Goal: Task Accomplishment & Management: Manage account settings

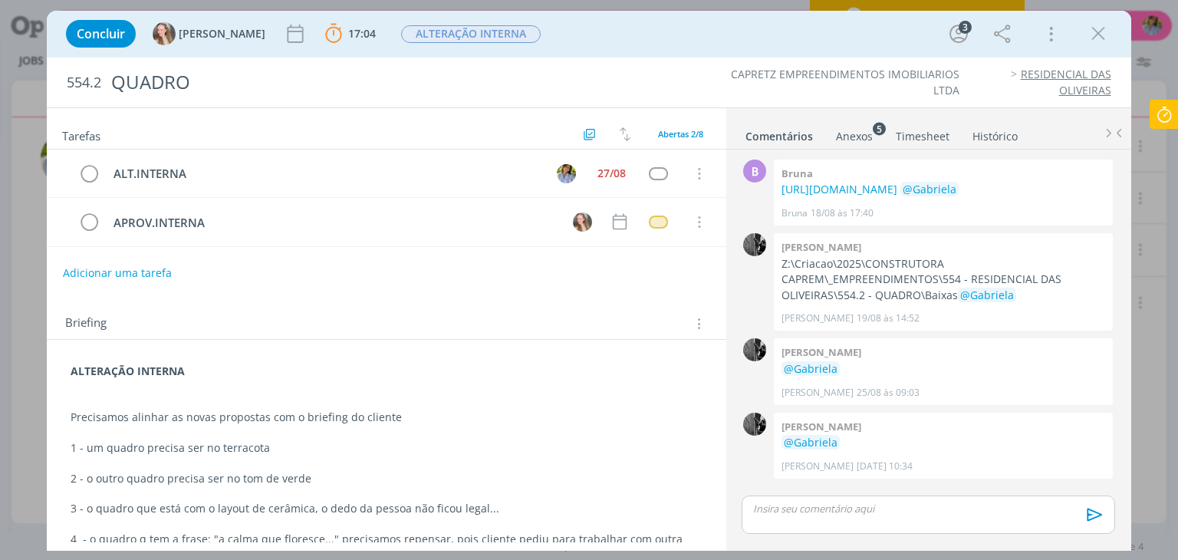
scroll to position [5, 0]
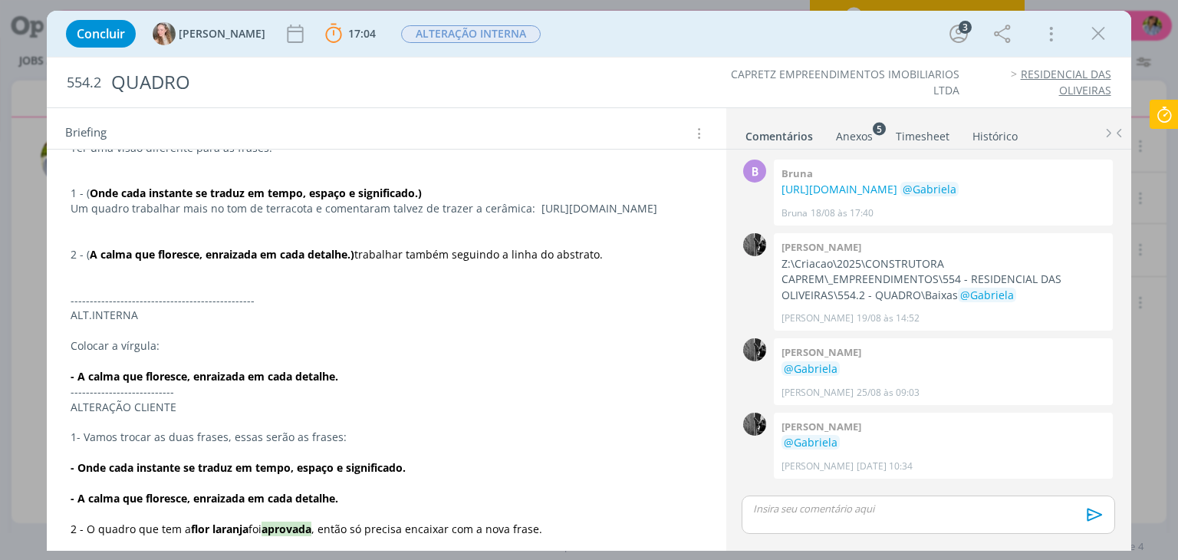
click at [1168, 120] on icon at bounding box center [1164, 115] width 28 height 30
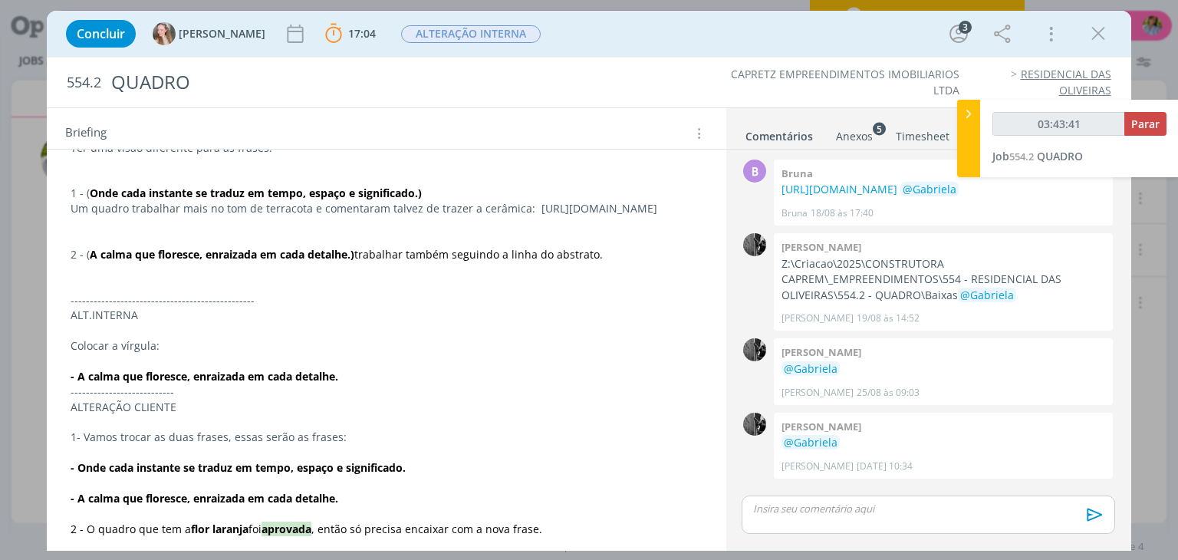
type input "03:43:42"
click at [1158, 120] on span "Parar" at bounding box center [1145, 124] width 28 height 15
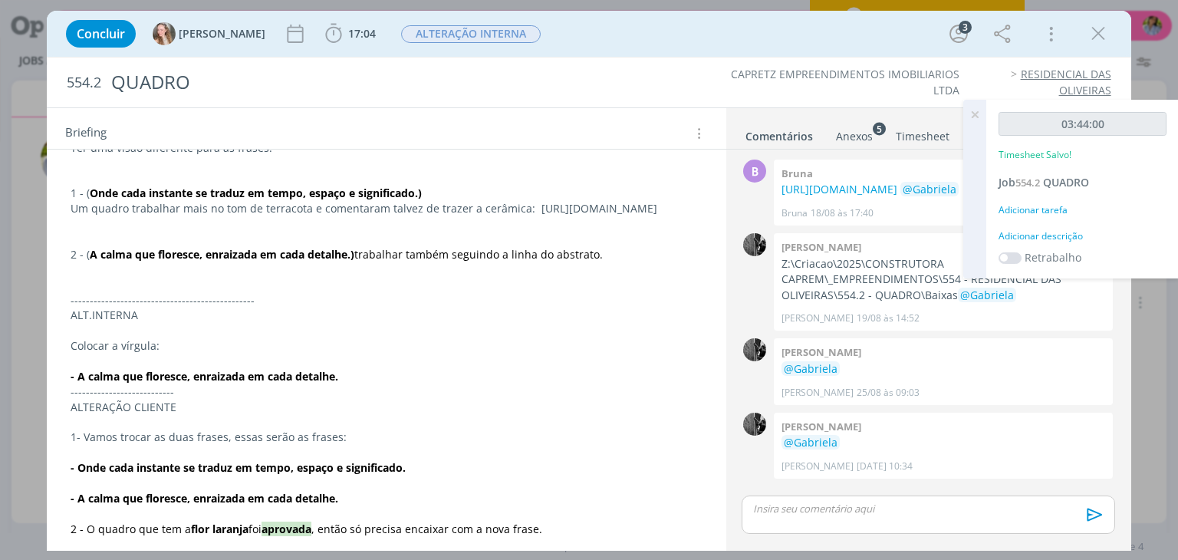
drag, startPoint x: 1106, startPoint y: 26, endPoint x: 1027, endPoint y: 145, distance: 142.3
click at [1106, 27] on icon "dialog" at bounding box center [1097, 33] width 23 height 23
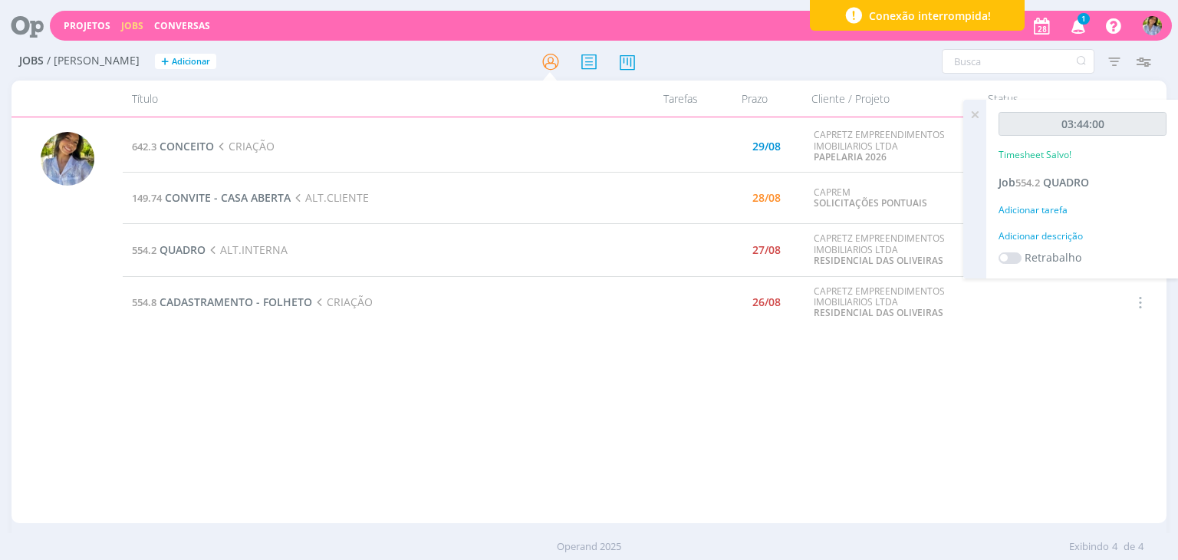
click at [974, 114] on icon at bounding box center [975, 115] width 28 height 30
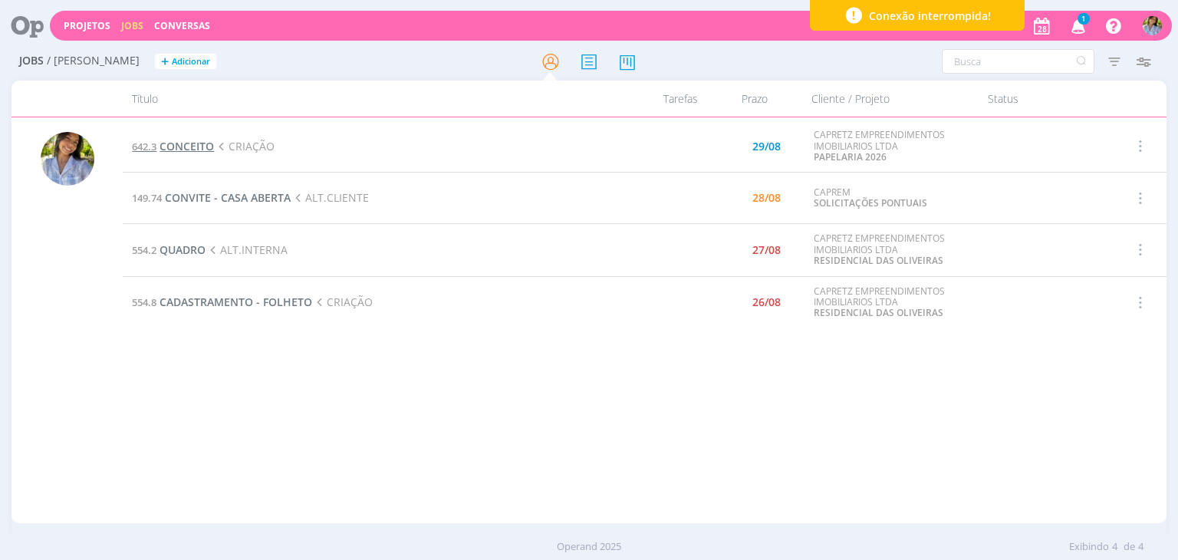
click at [192, 149] on span "CONCEITO" at bounding box center [186, 146] width 54 height 15
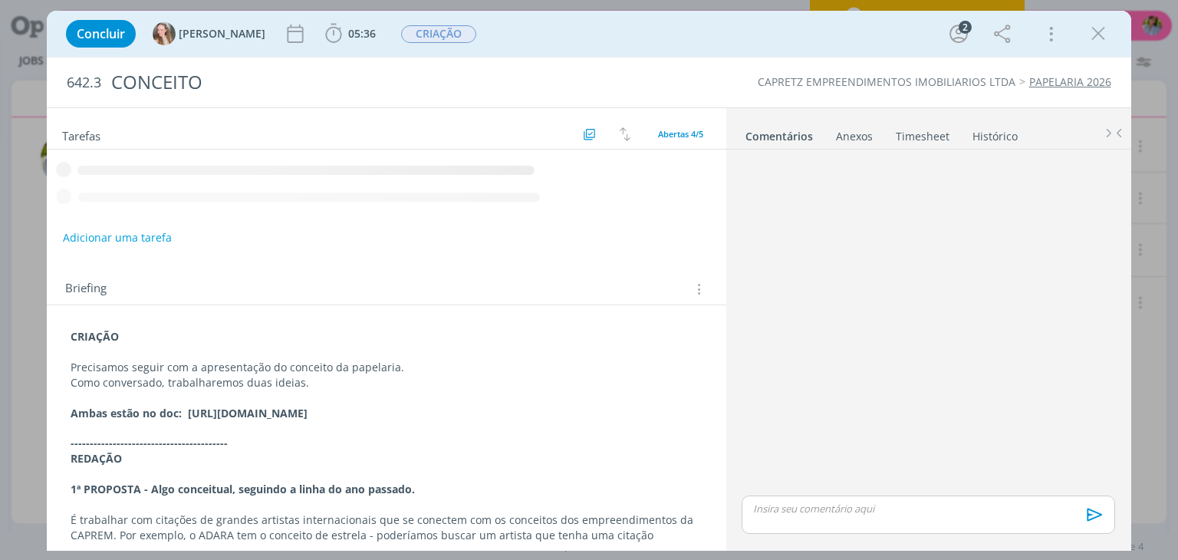
drag, startPoint x: 1099, startPoint y: 34, endPoint x: 301, endPoint y: 270, distance: 832.3
click at [1099, 32] on icon "dialog" at bounding box center [1097, 33] width 23 height 23
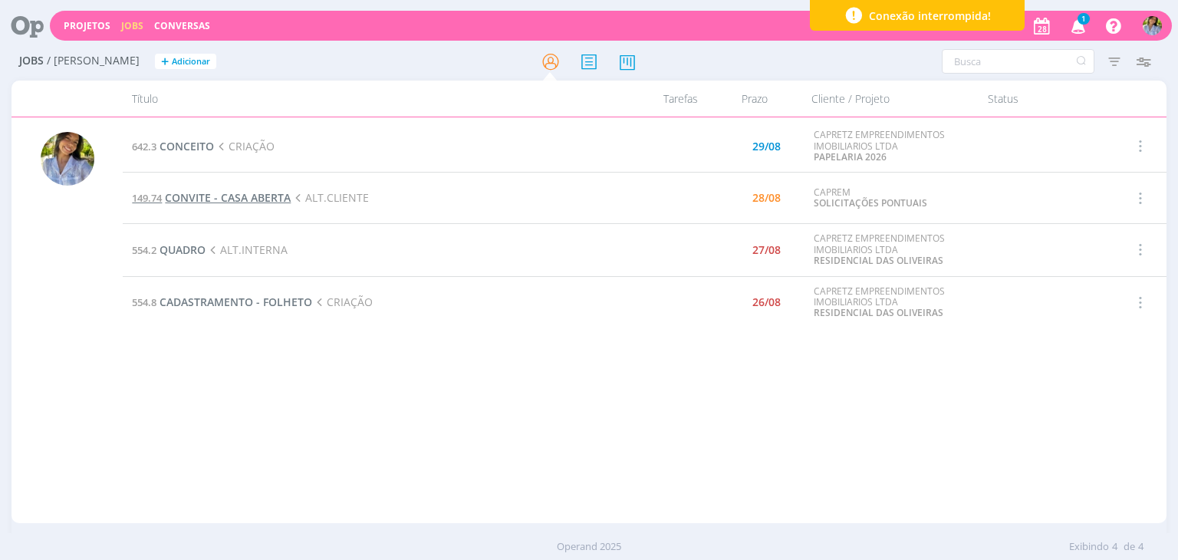
click at [195, 196] on span "CONVITE - CASA ABERTA" at bounding box center [228, 197] width 126 height 15
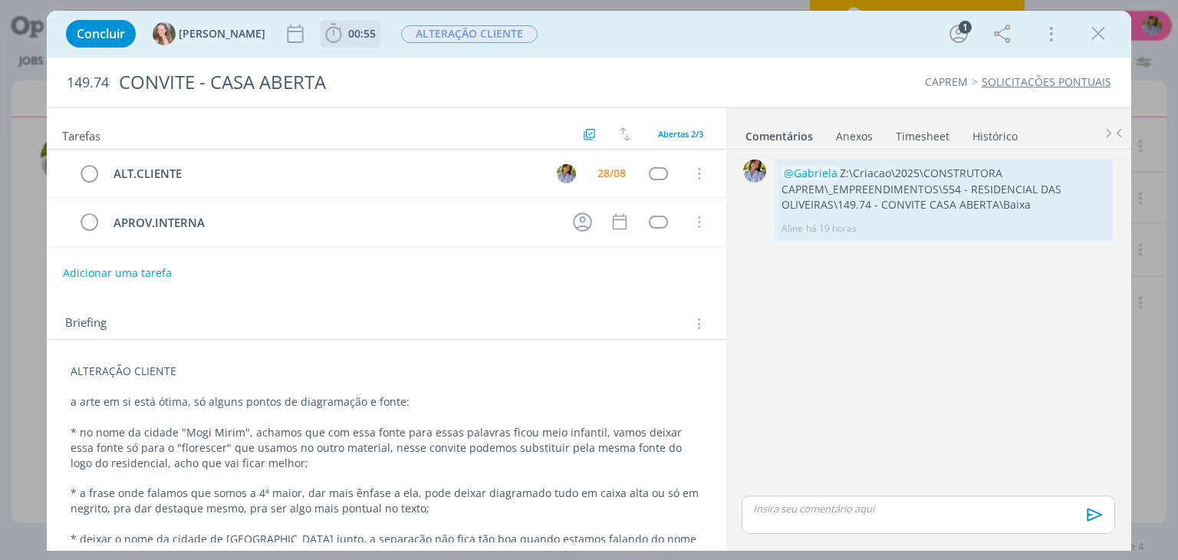
click at [322, 41] on span "00:55" at bounding box center [350, 33] width 57 height 23
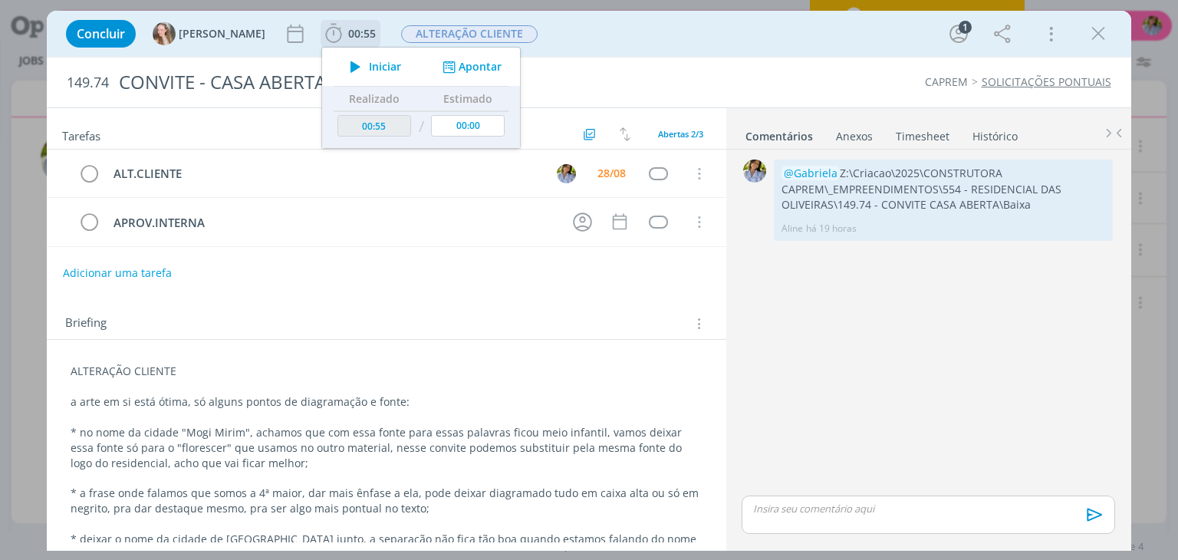
click at [342, 68] on icon "dialog" at bounding box center [355, 67] width 27 height 20
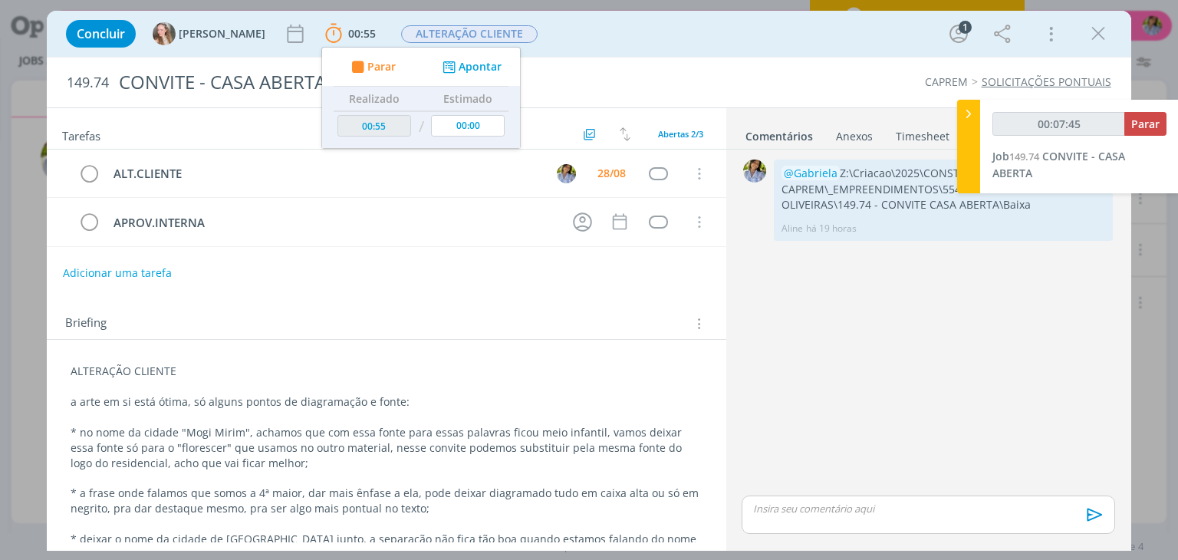
click at [464, 504] on p "* a frase onde falamos que somos a 4ª maior, dar mais ênfase a ela, pode deixar…" at bounding box center [386, 500] width 631 height 31
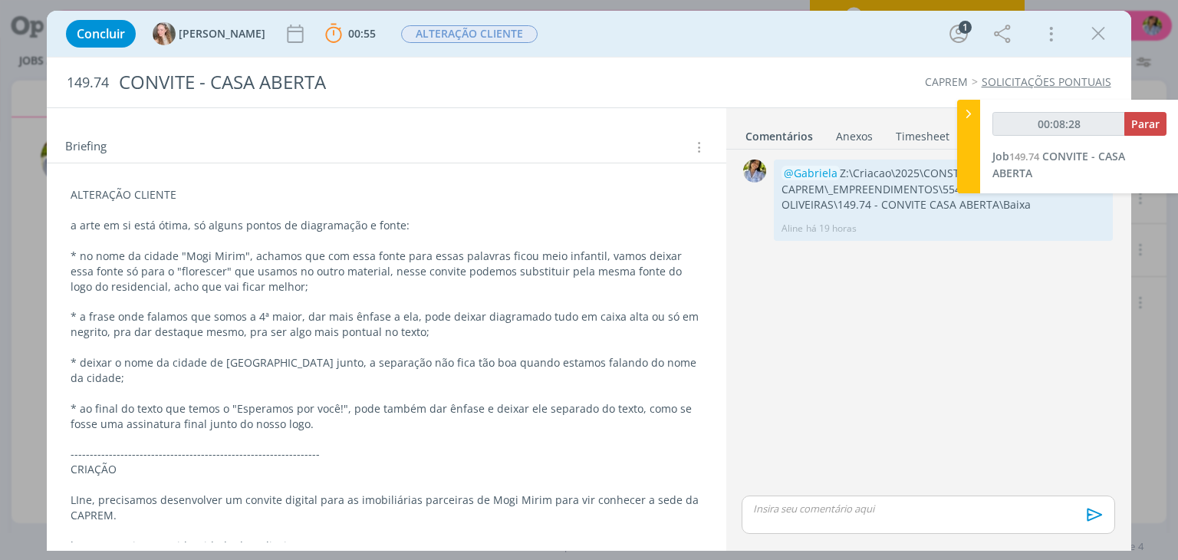
scroll to position [179, 0]
drag, startPoint x: 233, startPoint y: 386, endPoint x: 327, endPoint y: 388, distance: 94.3
click at [334, 399] on p "* ao final do texto que temos o "Esperamos por você!", pode também dar ênfase e…" at bounding box center [386, 414] width 631 height 31
click at [338, 399] on p "* ao final do texto que temos o "Esperamos por você!", pode também dar ênfase e…" at bounding box center [386, 414] width 631 height 31
drag, startPoint x: 338, startPoint y: 389, endPoint x: 234, endPoint y: 389, distance: 104.3
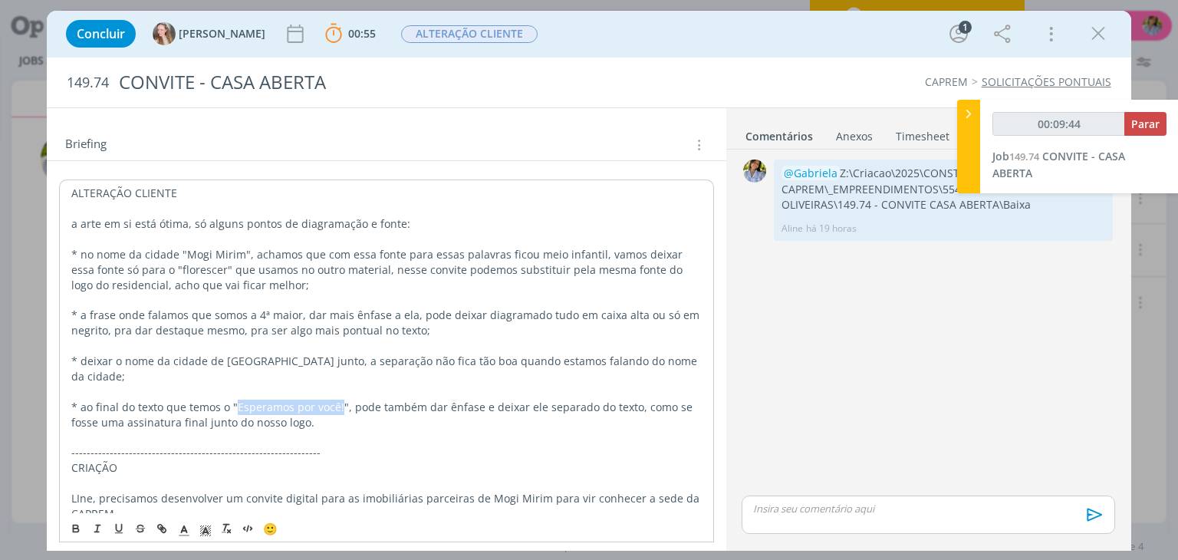
click at [235, 399] on p "* ao final do texto que temos o "Esperamos por você!", pode também dar ênfase e…" at bounding box center [385, 414] width 629 height 31
copy p "Esperamos por você!"
click at [233, 399] on p "* ao final do texto que temos o "Esperamos por você!", pode também dar ênfase e…" at bounding box center [385, 414] width 629 height 31
drag, startPoint x: 232, startPoint y: 389, endPoint x: 337, endPoint y: 386, distance: 105.1
click at [337, 399] on p "* ao final do texto que temos o "Esperamos por você!", pode também dar ênfase e…" at bounding box center [385, 414] width 629 height 31
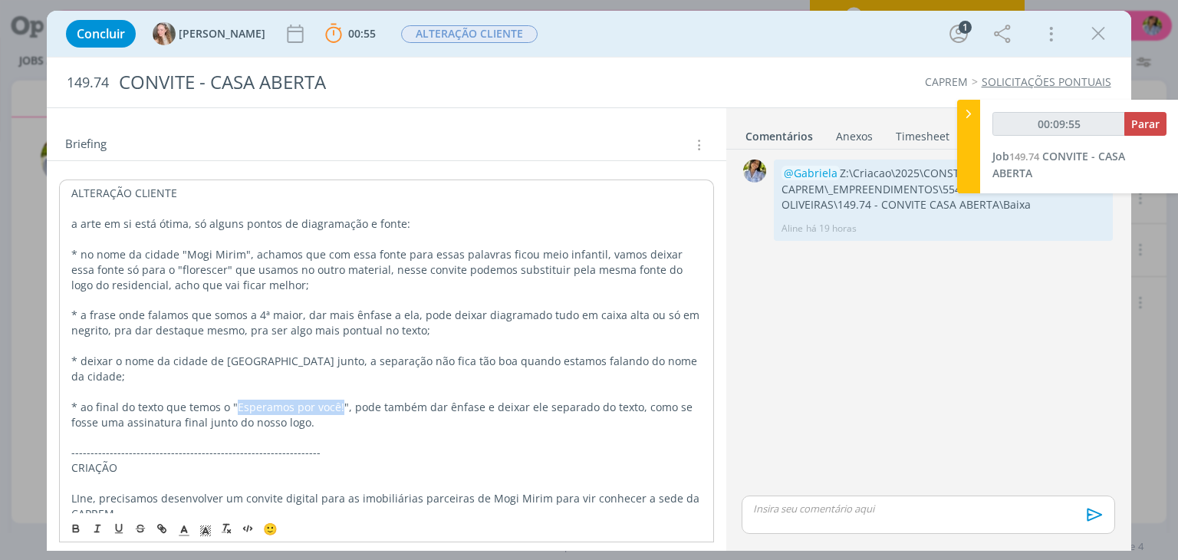
copy p "Esperamos por você!"
type input "00:12:51"
click at [1145, 123] on span "Parar" at bounding box center [1145, 124] width 28 height 15
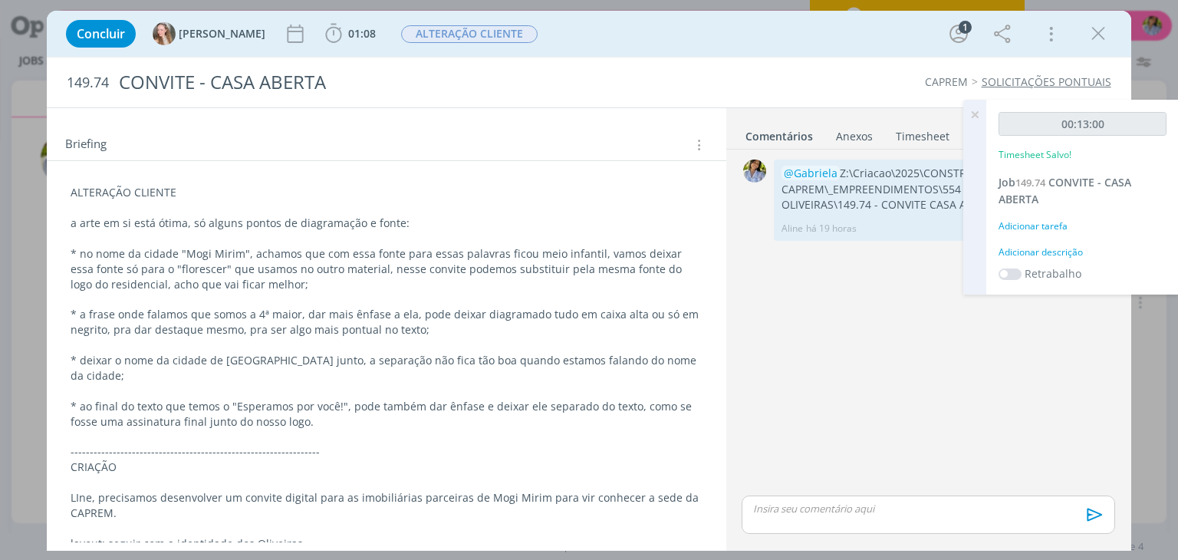
click at [973, 114] on icon at bounding box center [975, 115] width 28 height 30
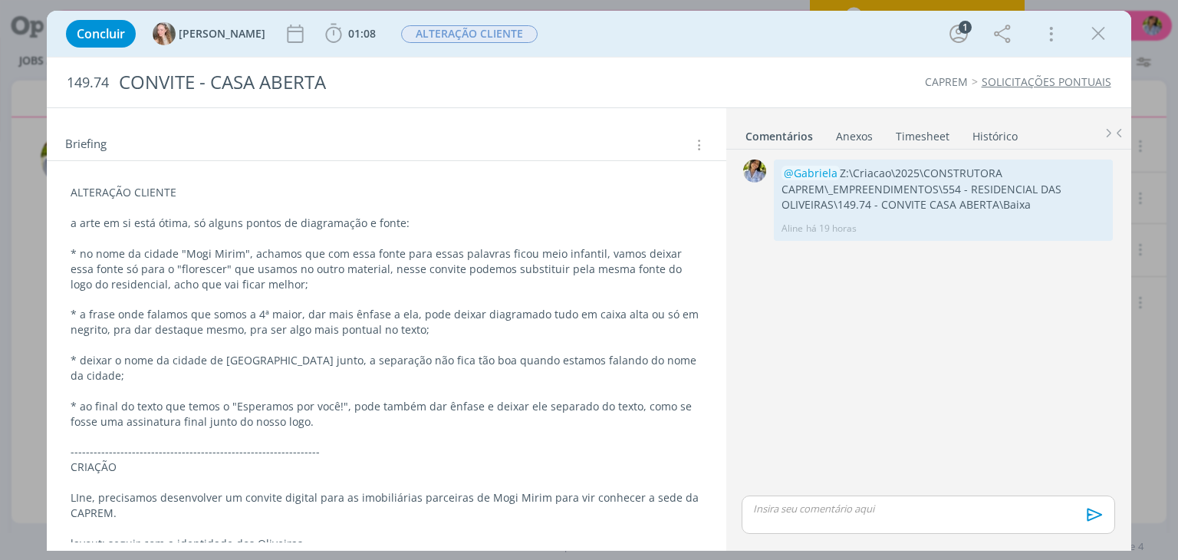
scroll to position [0, 0]
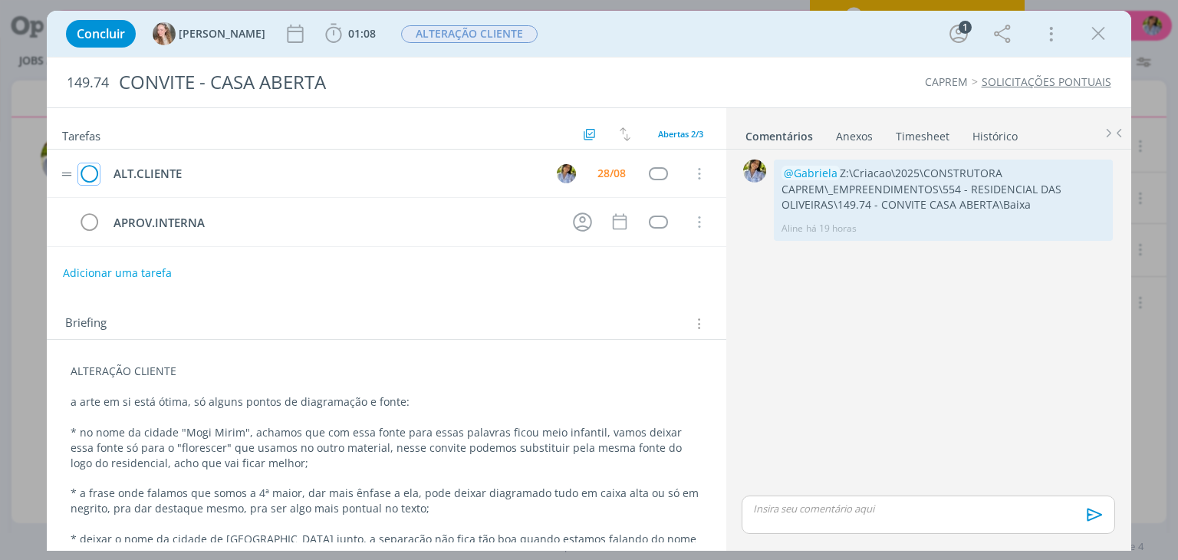
click at [86, 176] on icon "dialog" at bounding box center [88, 174] width 21 height 23
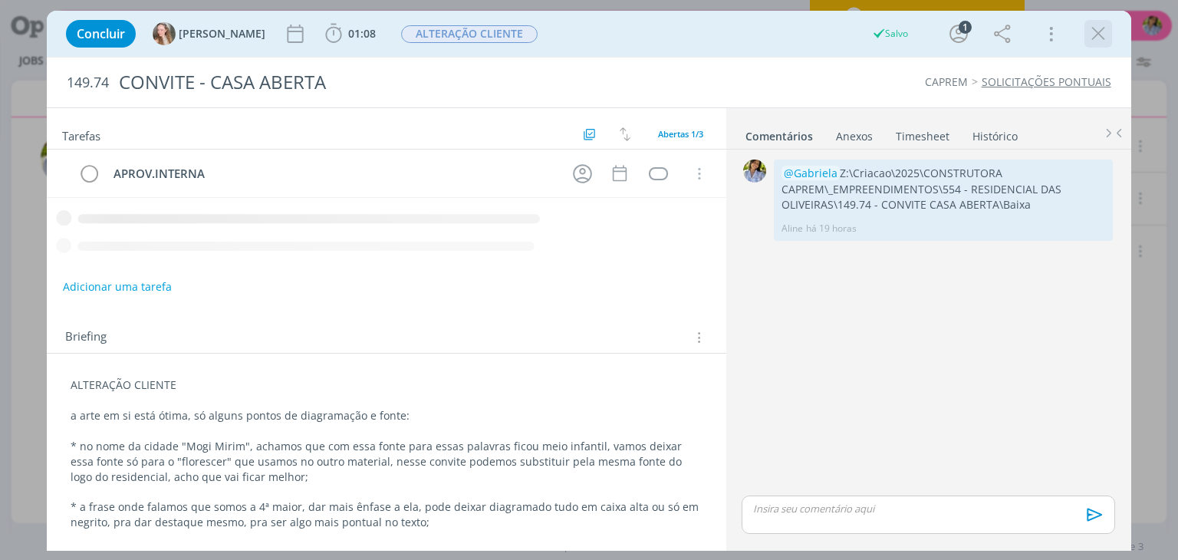
click at [1096, 38] on icon "dialog" at bounding box center [1097, 33] width 23 height 23
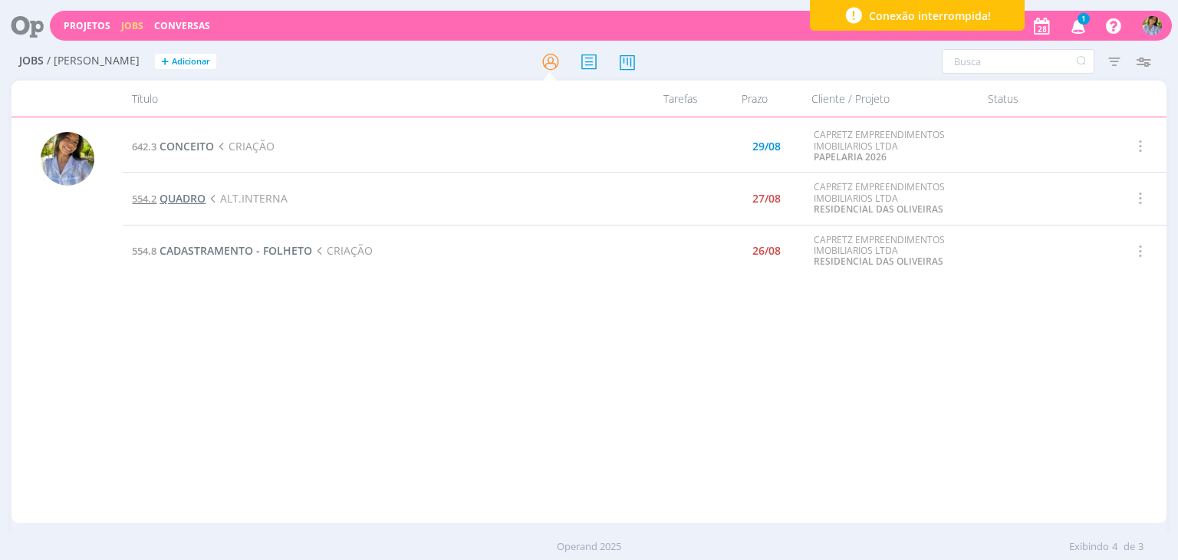
click at [186, 198] on span "QUADRO" at bounding box center [182, 198] width 46 height 15
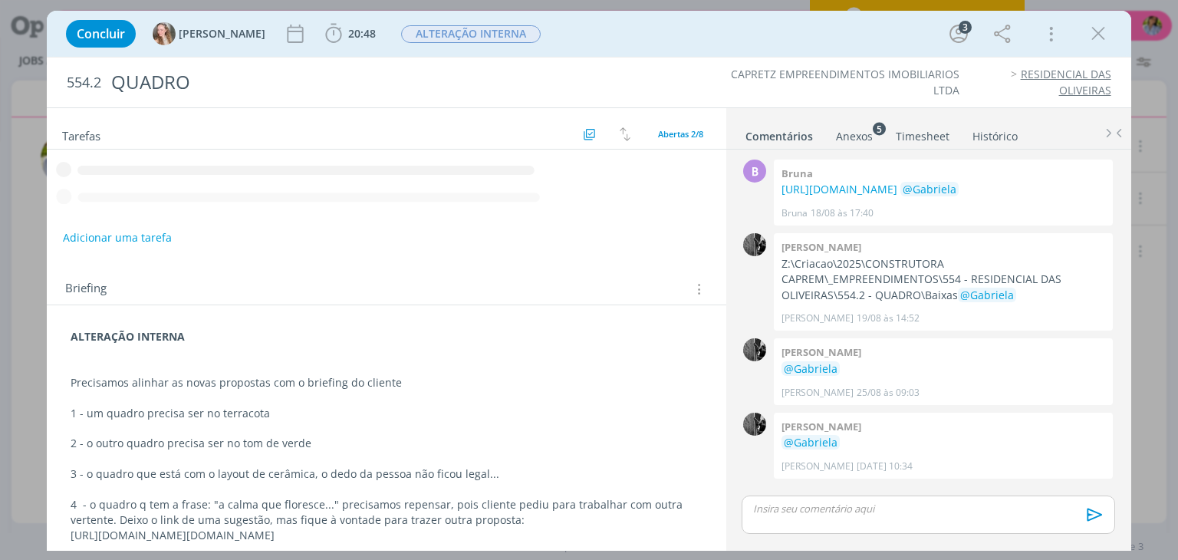
scroll to position [5, 0]
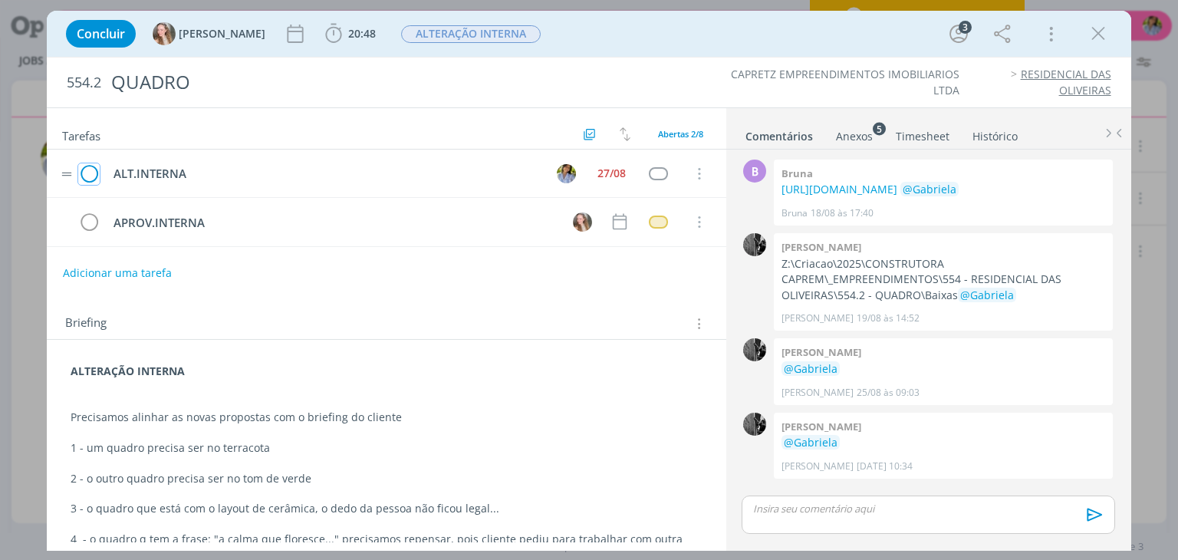
click at [87, 174] on icon "dialog" at bounding box center [88, 174] width 21 height 23
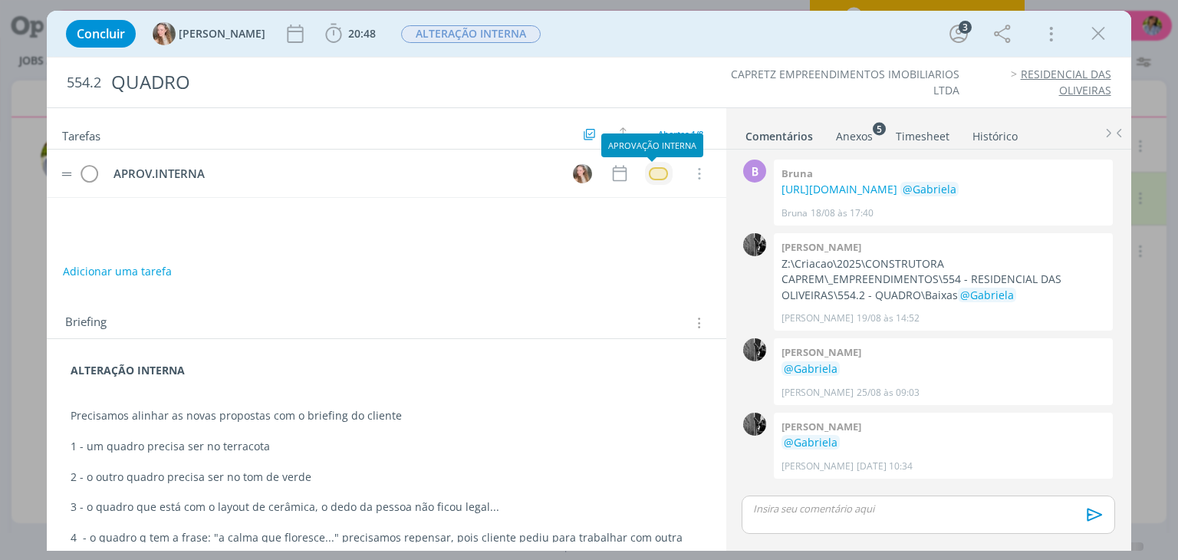
click at [656, 171] on div "dialog" at bounding box center [658, 173] width 19 height 13
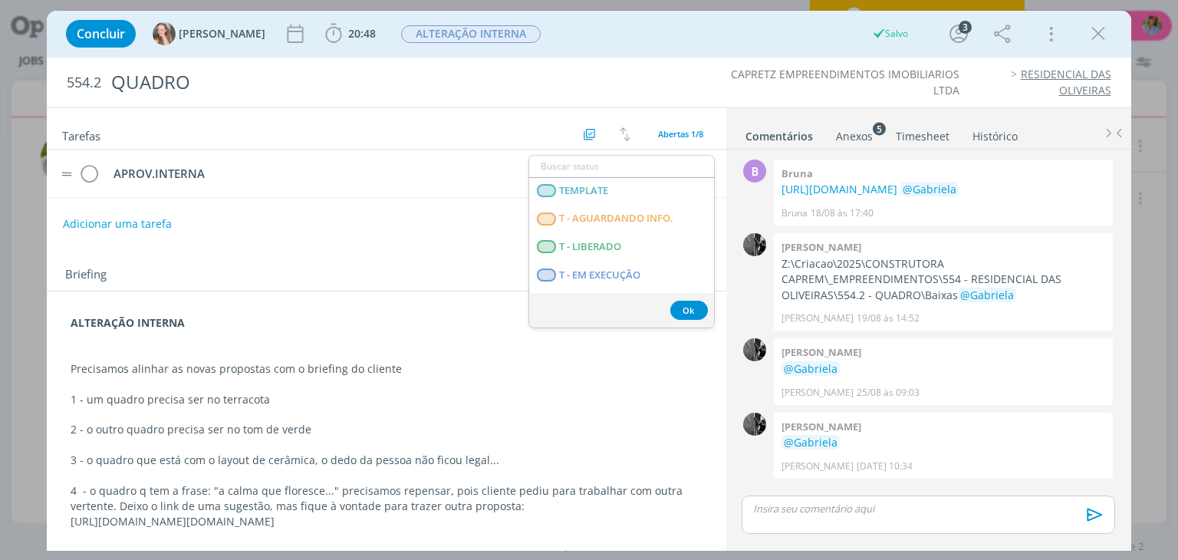
scroll to position [391, 0]
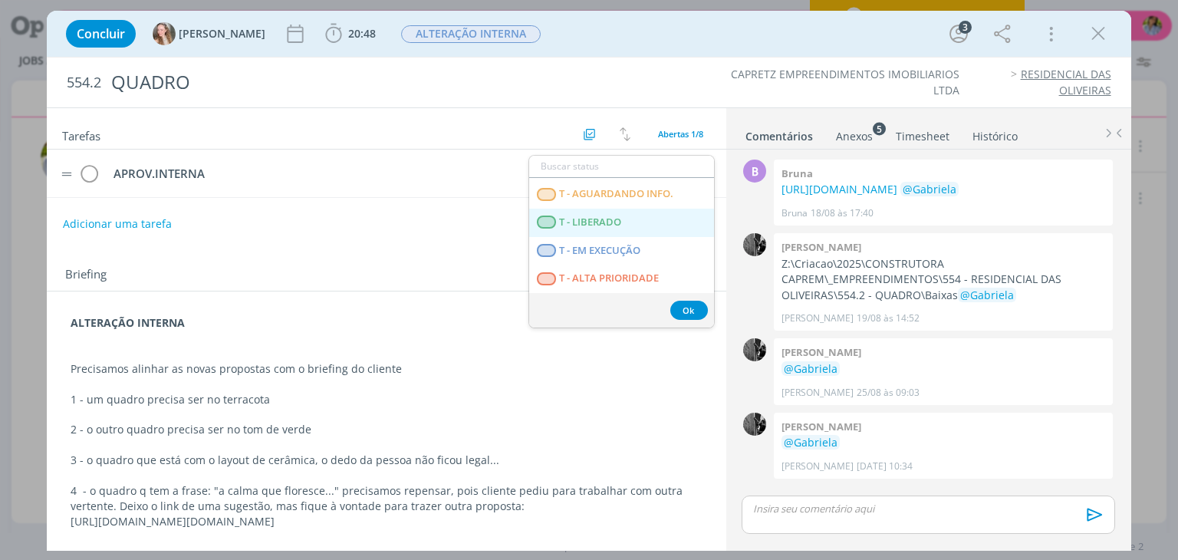
click at [657, 224] on LIBERADO "T - LIBERADO" at bounding box center [621, 223] width 185 height 28
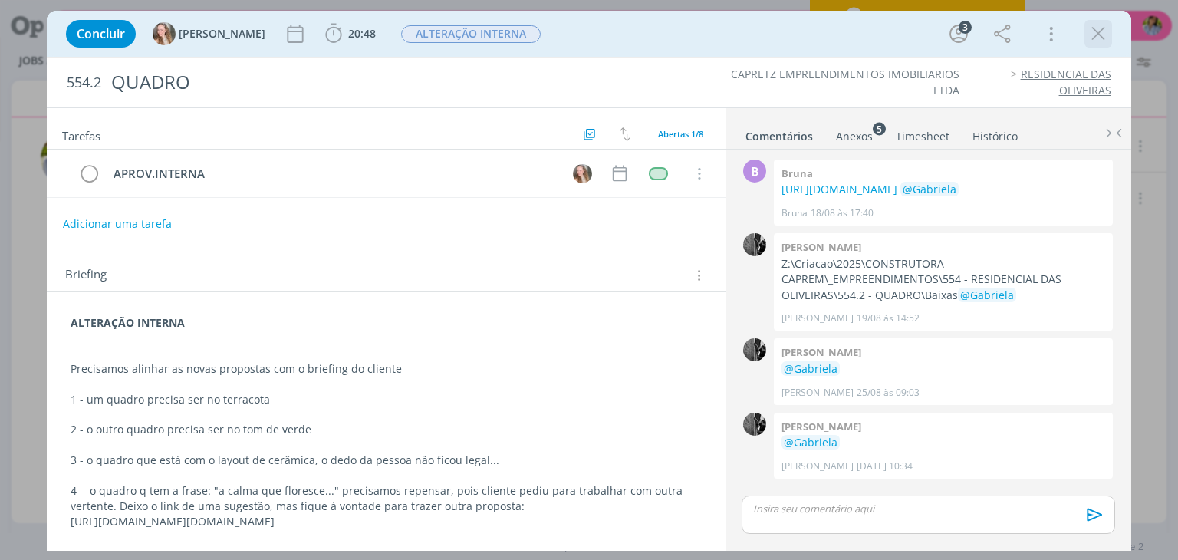
click at [1099, 38] on icon "dialog" at bounding box center [1097, 33] width 23 height 23
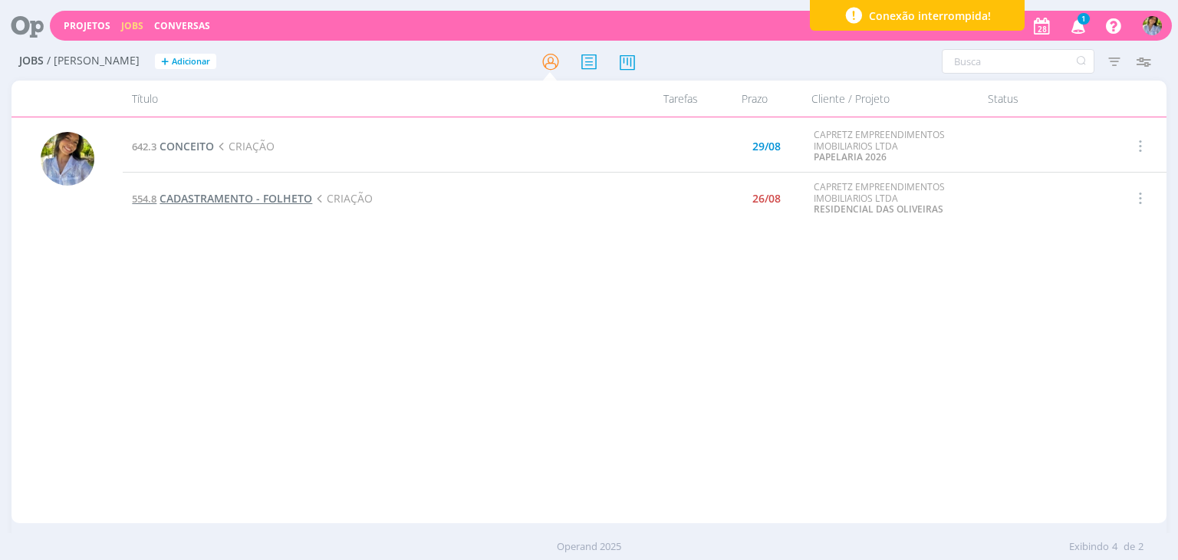
click at [273, 199] on span "CADASTRAMENTO - FOLHETO" at bounding box center [235, 198] width 153 height 15
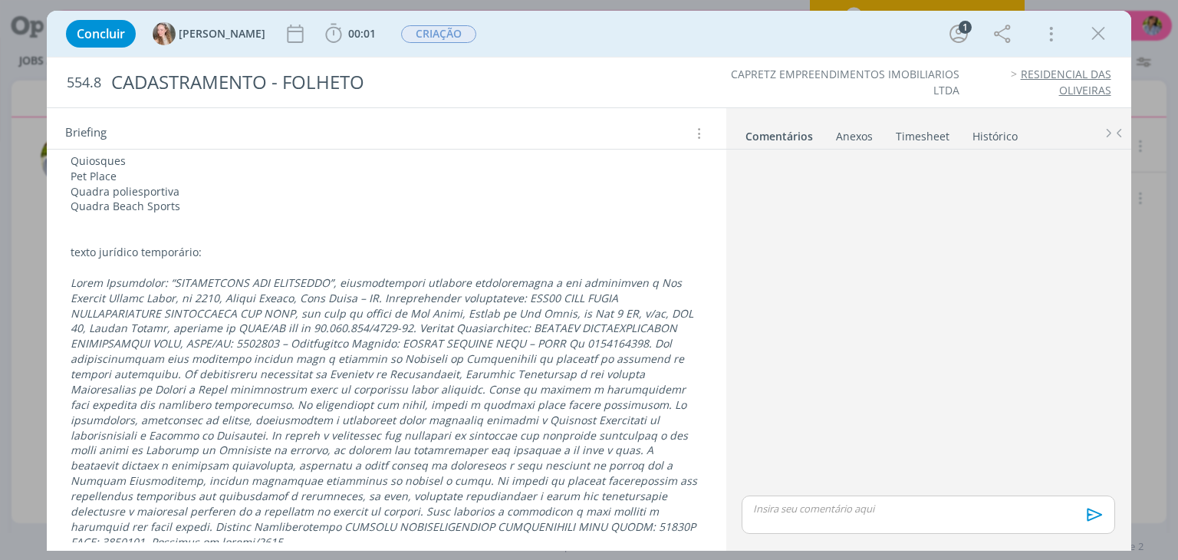
scroll to position [534, 0]
